Goal: Find specific page/section: Find specific page/section

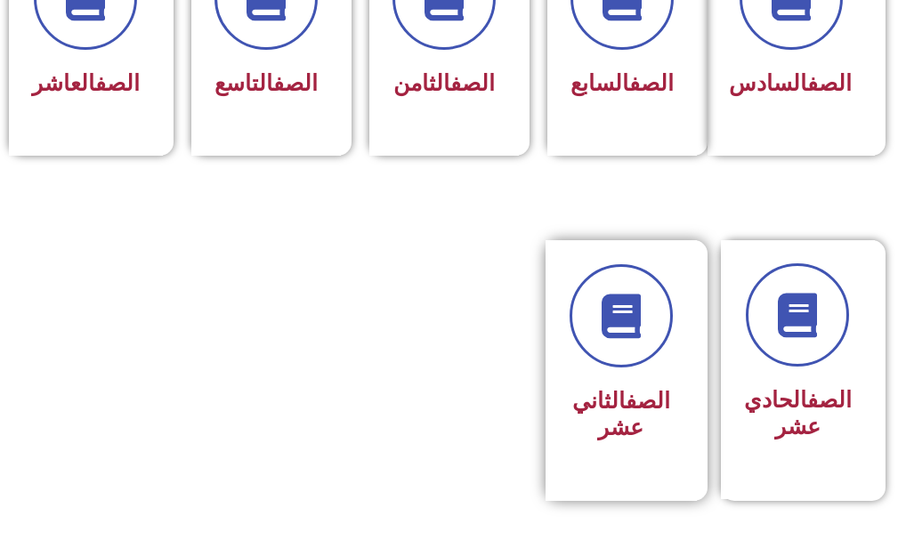
scroll to position [1157, 0]
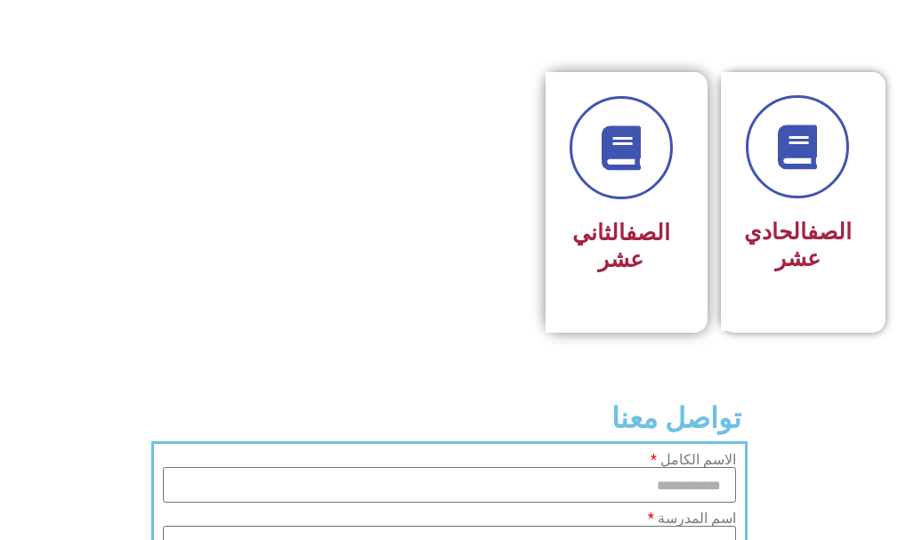
click at [644, 246] on link "الصف" at bounding box center [648, 233] width 45 height 26
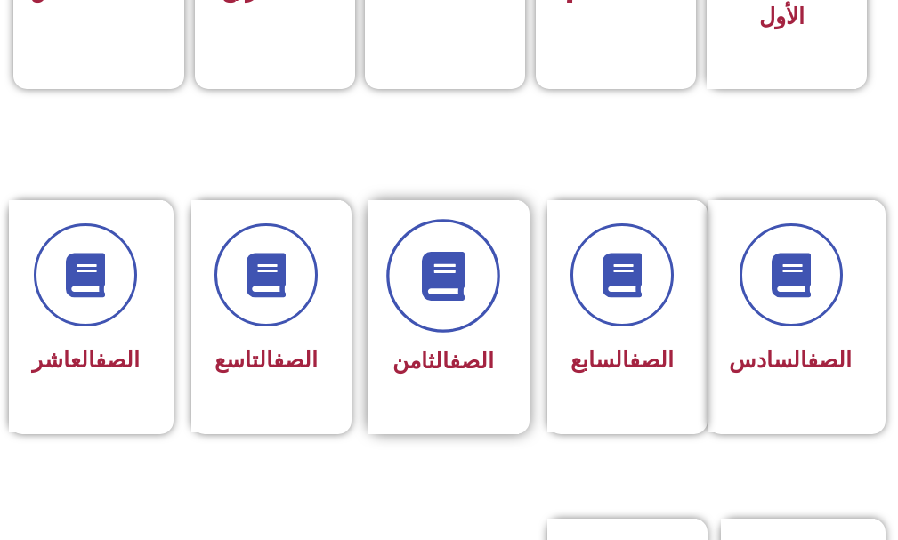
scroll to position [1068, 0]
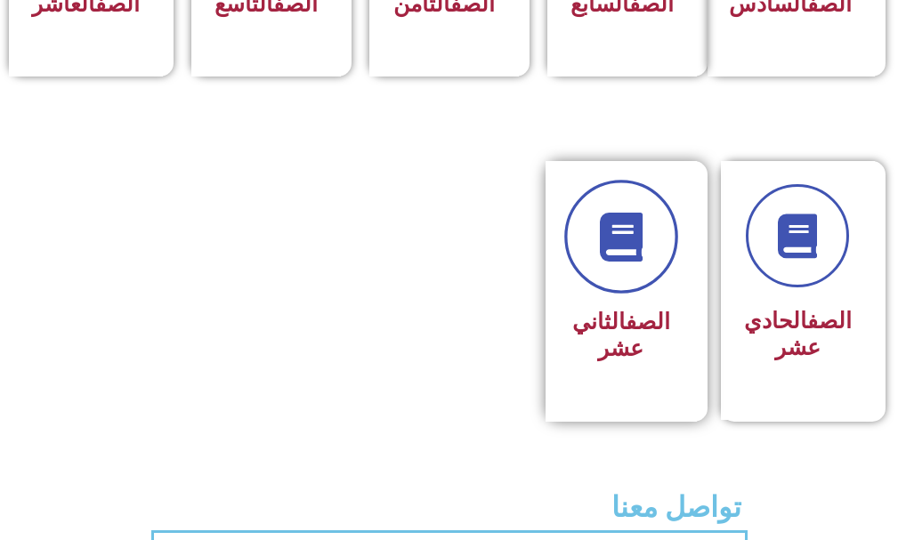
click at [592, 295] on link at bounding box center [621, 238] width 114 height 114
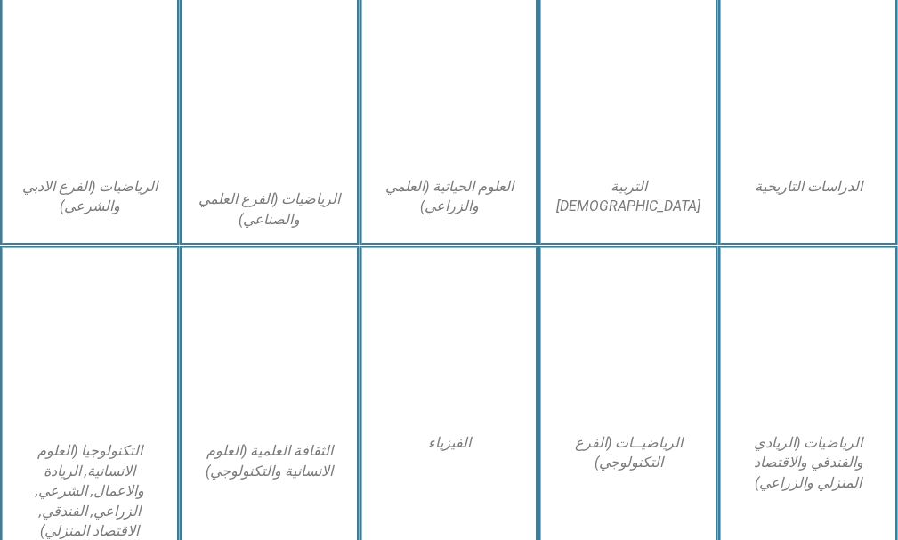
scroll to position [712, 0]
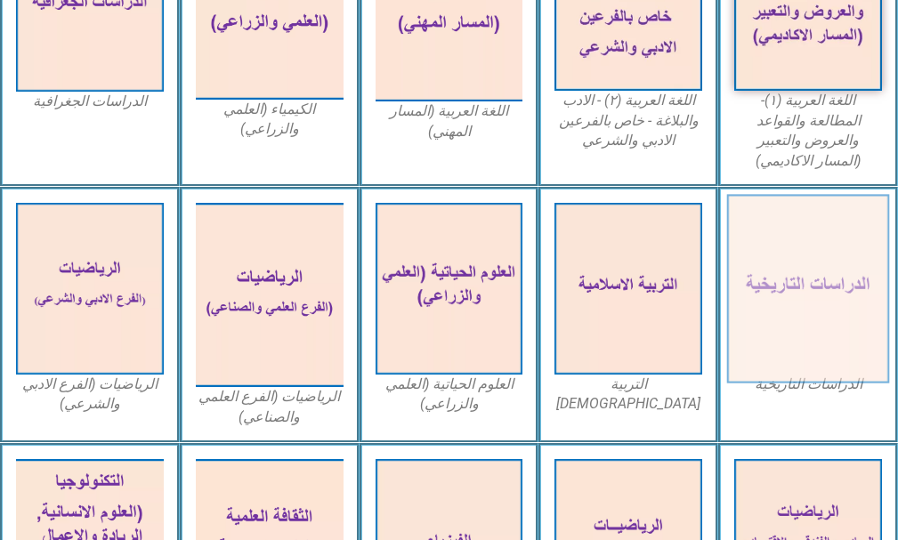
click at [769, 255] on img at bounding box center [808, 288] width 162 height 189
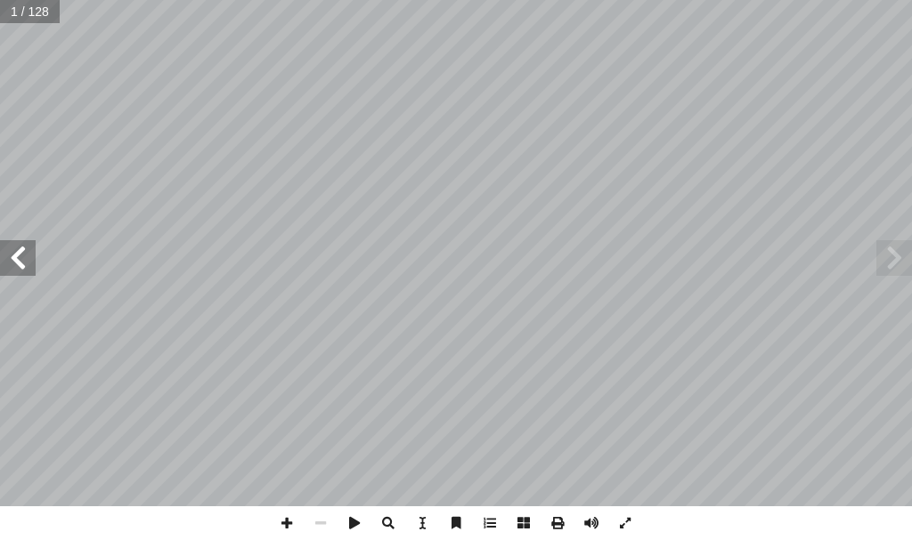
click at [22, 265] on span at bounding box center [18, 258] width 36 height 36
click at [33, 269] on span at bounding box center [18, 258] width 36 height 36
click at [23, 266] on span at bounding box center [18, 258] width 36 height 36
click at [24, 263] on span at bounding box center [18, 258] width 36 height 36
click at [899, 243] on span at bounding box center [894, 258] width 36 height 36
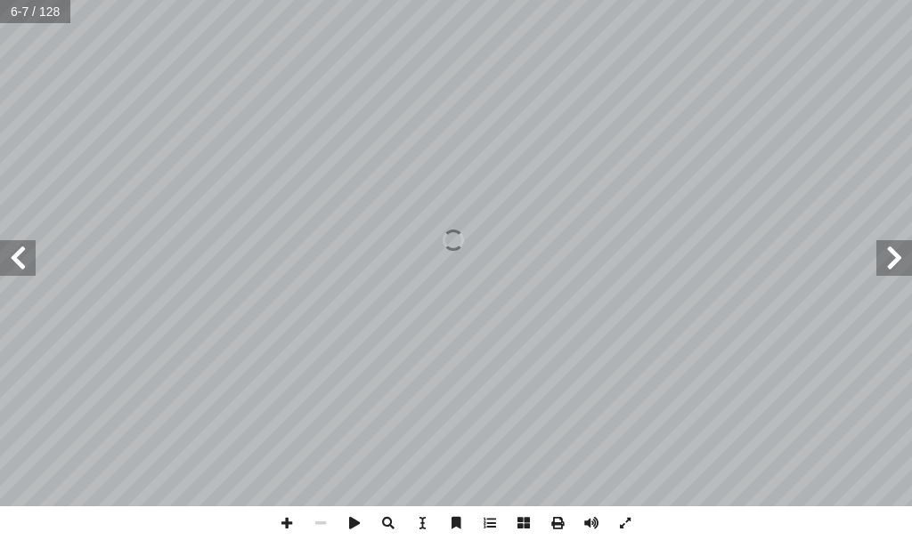
click at [15, 264] on span at bounding box center [18, 258] width 36 height 36
click at [19, 269] on span at bounding box center [18, 258] width 36 height 36
click at [293, 519] on span at bounding box center [287, 524] width 34 height 34
click at [280, 518] on span at bounding box center [287, 524] width 34 height 34
click at [317, 526] on span at bounding box center [321, 524] width 34 height 34
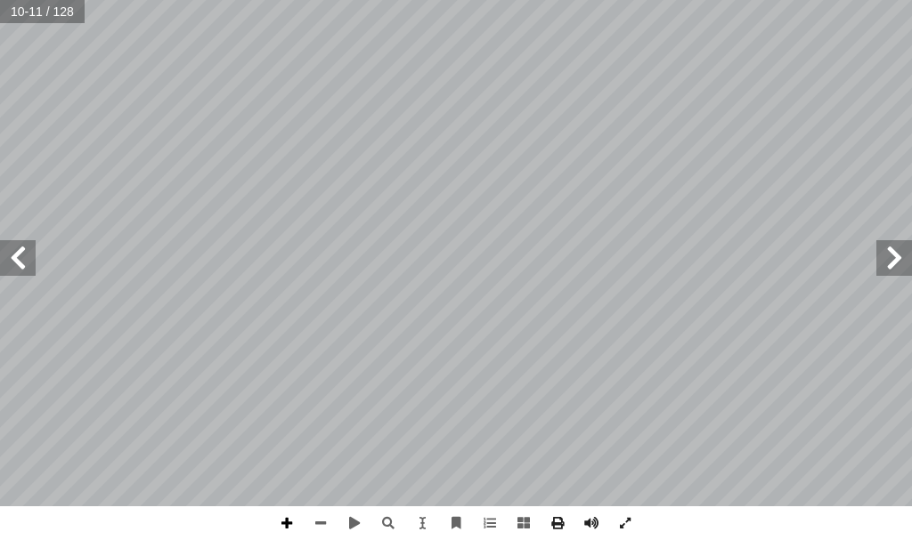
click at [284, 524] on span at bounding box center [287, 524] width 34 height 34
